Goal: Find contact information: Find contact information

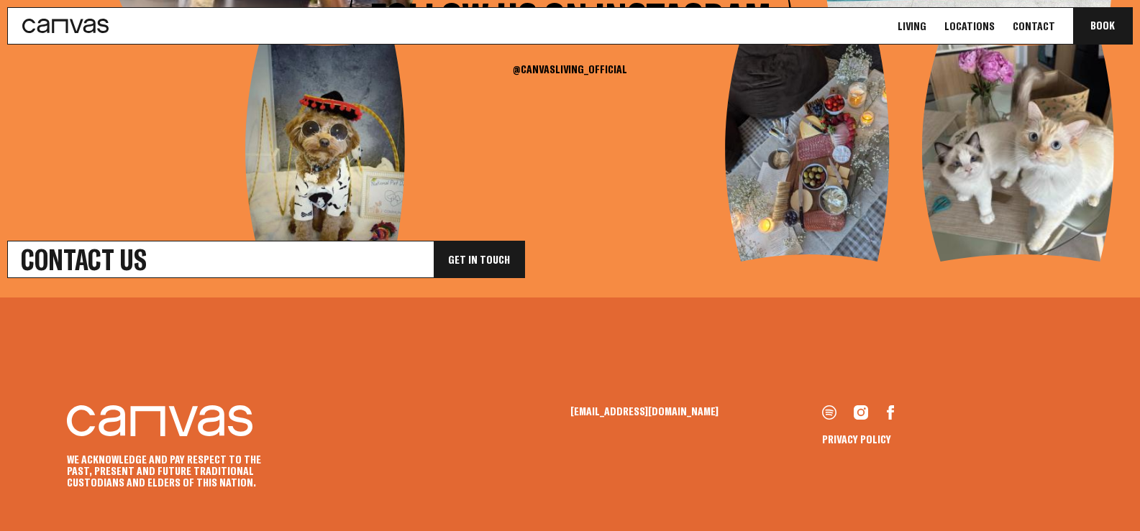
scroll to position [4969, 0]
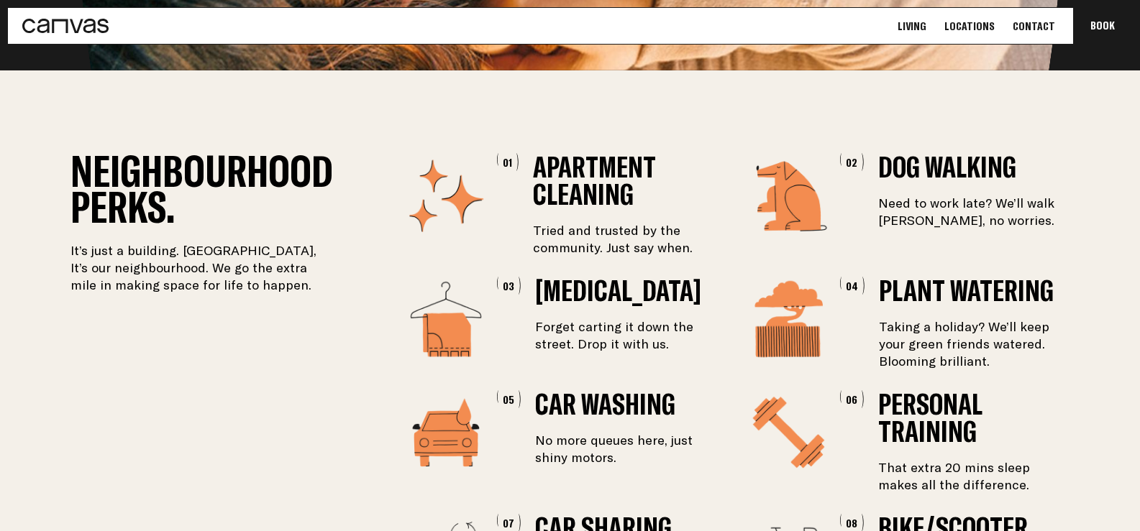
click at [1036, 29] on link "Contact" at bounding box center [1033, 26] width 51 height 15
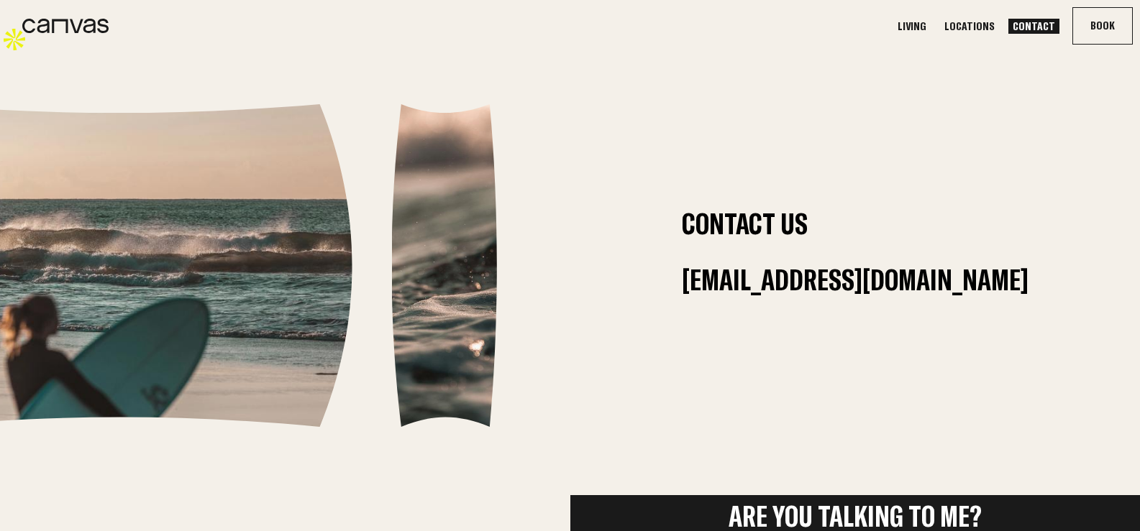
click at [1061, 108] on section "Contact Us be@canvasliving.com.au" at bounding box center [570, 265] width 1140 height 531
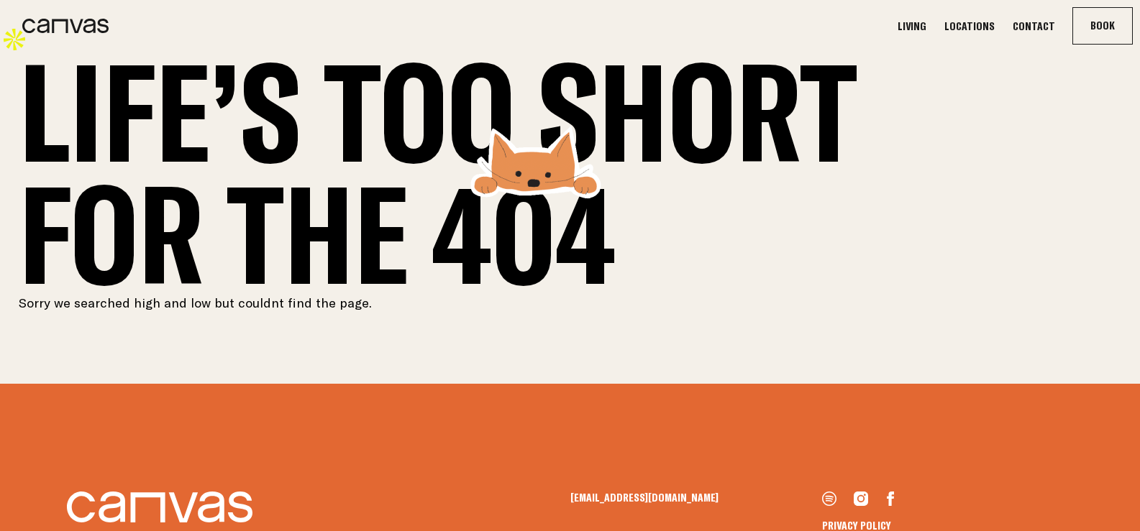
click at [975, 30] on link "Locations" at bounding box center [969, 26] width 59 height 15
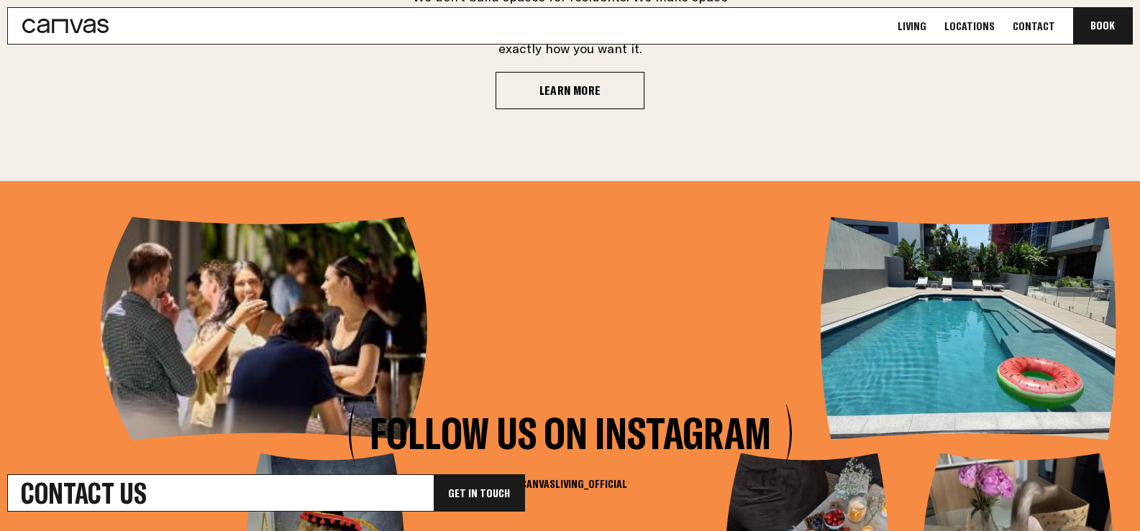
scroll to position [4627, 0]
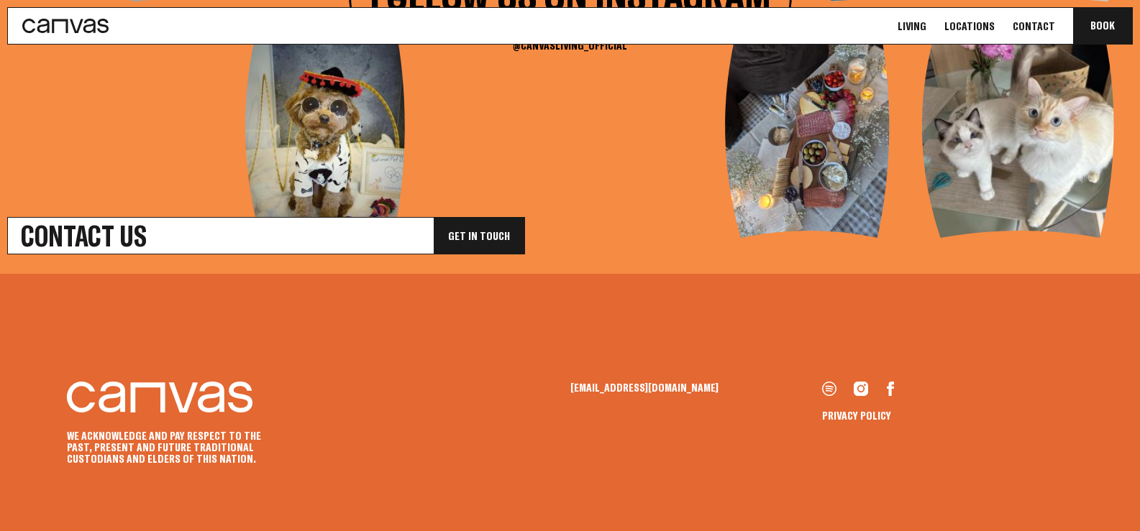
click at [889, 382] on icon at bounding box center [890, 389] width 7 height 14
